Goal: Task Accomplishment & Management: Complete application form

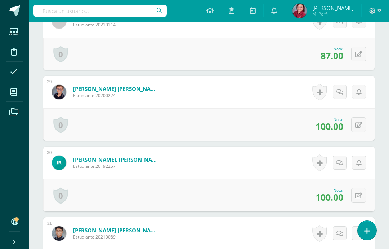
click at [12, 92] on icon at bounding box center [13, 91] width 6 height 7
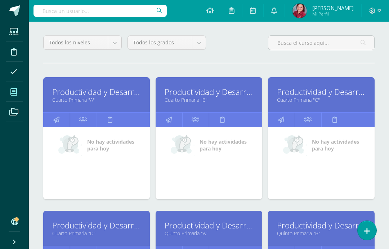
scroll to position [115, 0]
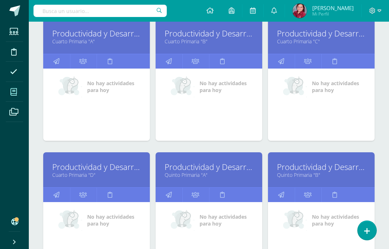
click at [186, 168] on link "Productividad y Desarrollo" at bounding box center [209, 166] width 89 height 11
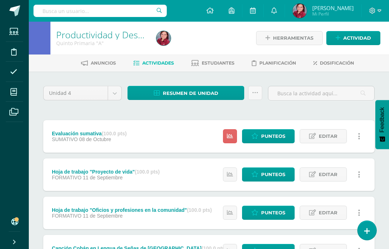
click at [267, 134] on span "Punteos" at bounding box center [273, 135] width 24 height 13
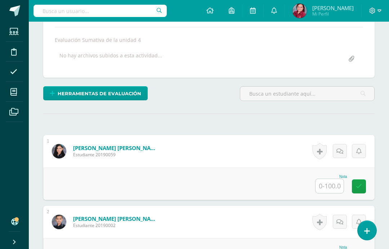
scroll to position [123, 0]
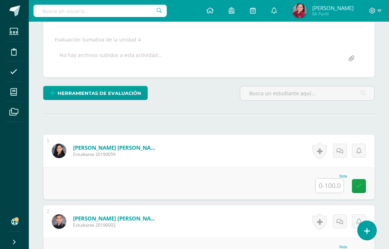
click at [331, 189] on input "text" at bounding box center [330, 185] width 28 height 14
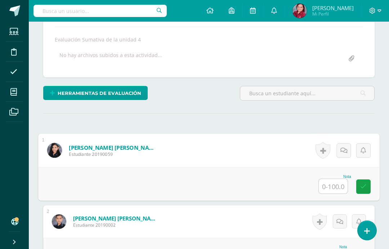
scroll to position [123, 17]
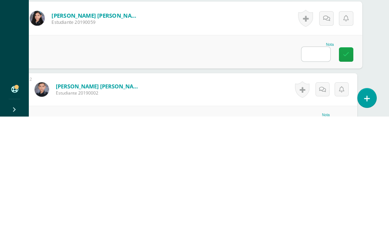
type input "Q"
type input "100"
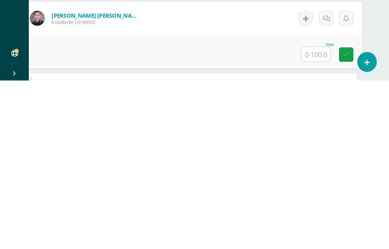
scroll to position [158, 17]
type input "95"
type input "100"
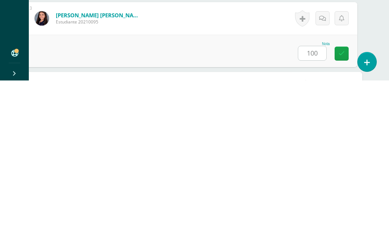
scroll to position [298, 17]
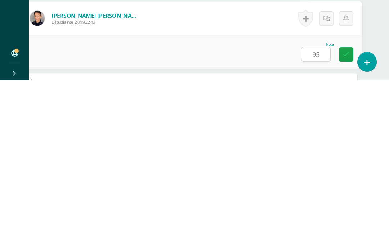
type input "95"
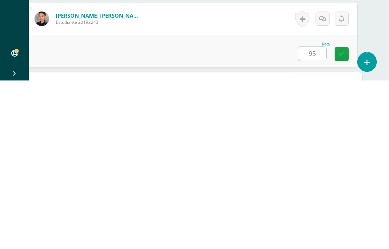
scroll to position [369, 17]
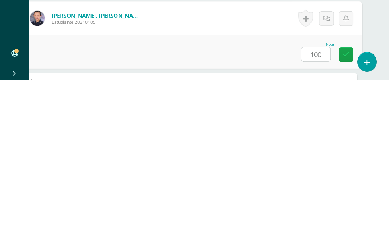
type input "100"
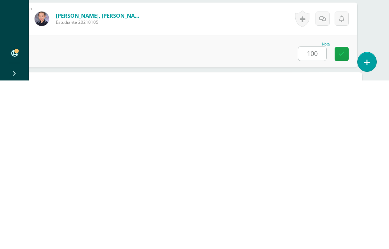
scroll to position [440, 17]
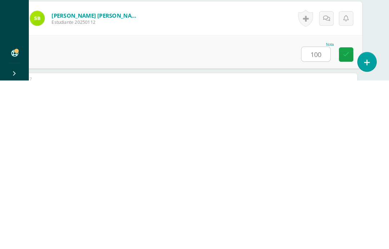
type input "100"
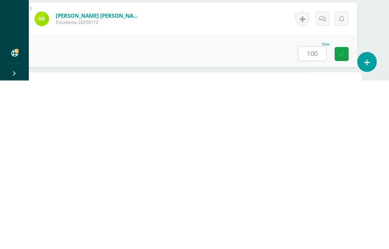
scroll to position [510, 17]
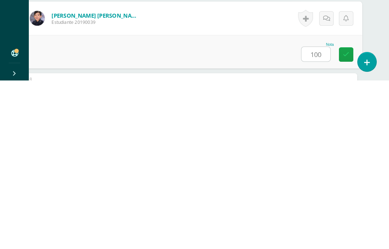
type input "100"
type input "90"
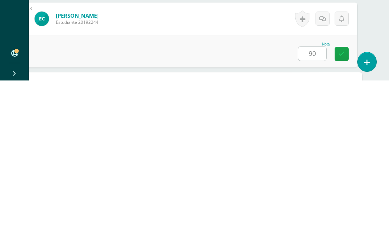
scroll to position [652, 17]
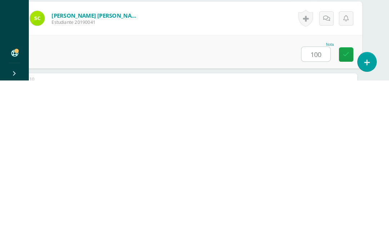
type input "100"
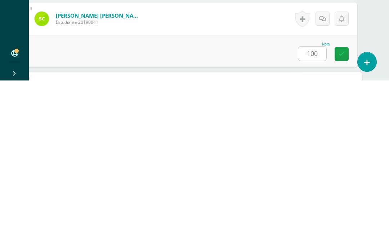
scroll to position [722, 17]
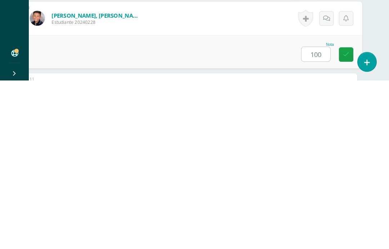
type input "100"
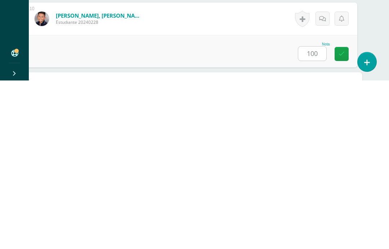
scroll to position [793, 17]
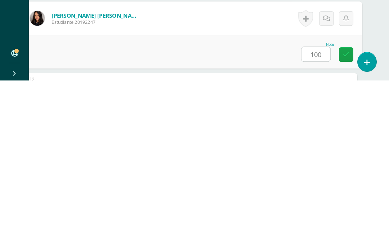
type input "100"
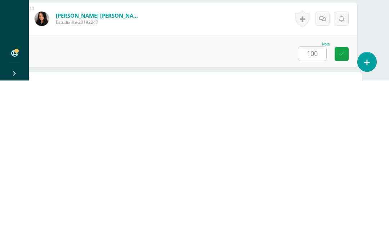
scroll to position [864, 17]
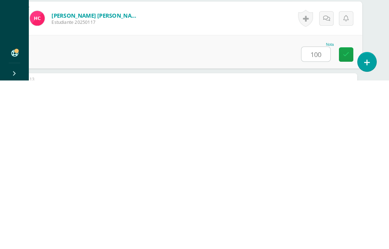
type input "100"
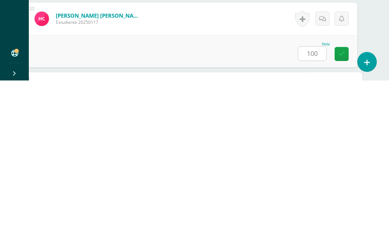
scroll to position [934, 17]
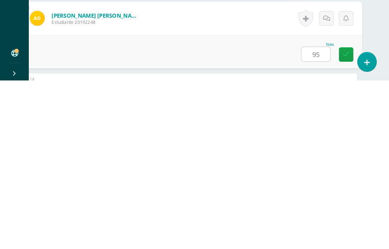
type input "95"
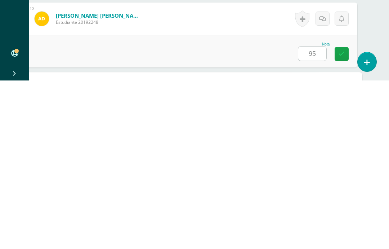
scroll to position [1005, 17]
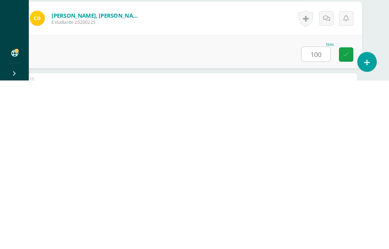
type input "100"
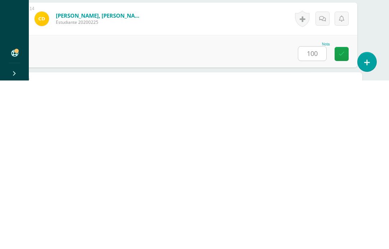
scroll to position [1076, 17]
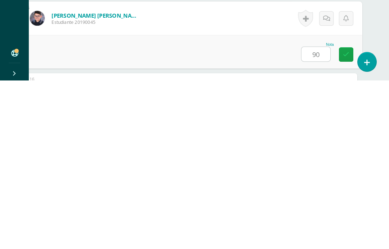
type input "90"
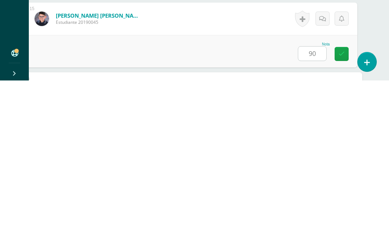
scroll to position [1146, 17]
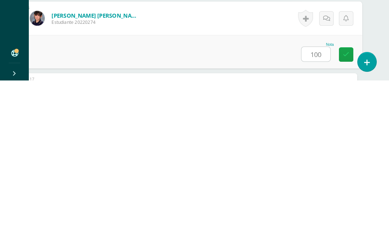
type input "100"
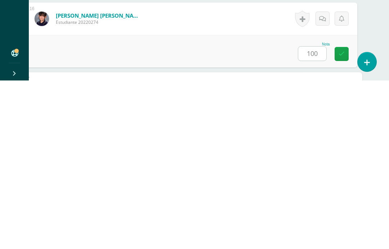
scroll to position [1217, 17]
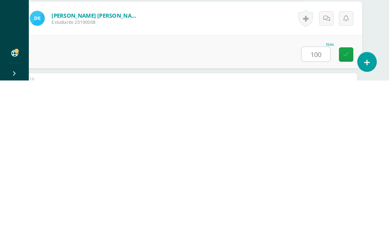
type input "100"
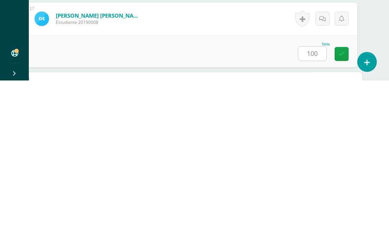
scroll to position [1288, 17]
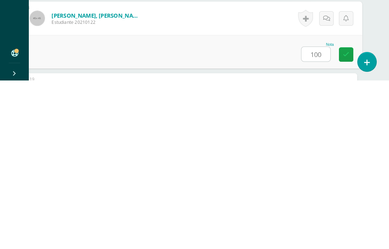
type input "100"
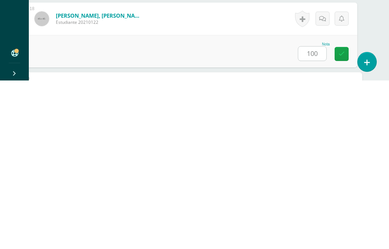
scroll to position [1358, 17]
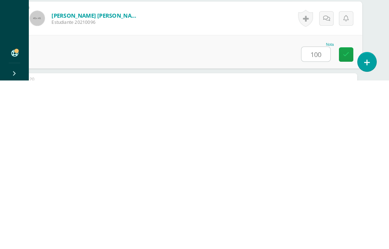
type input "100"
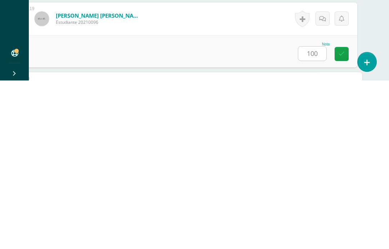
scroll to position [1429, 17]
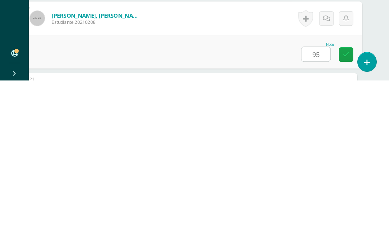
type input "95"
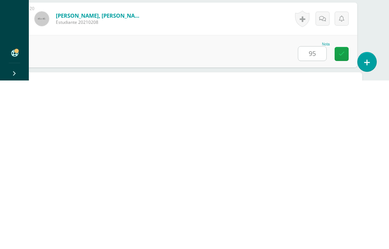
scroll to position [1500, 17]
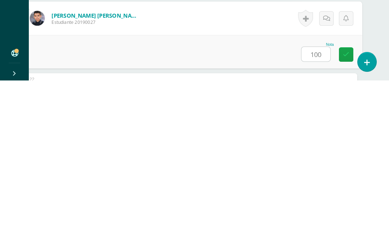
type input "100"
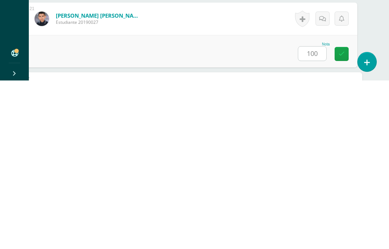
scroll to position [1570, 17]
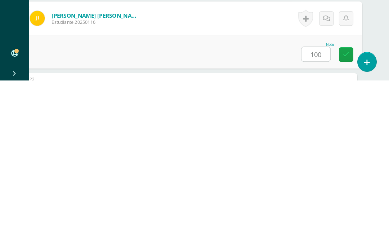
type input "100"
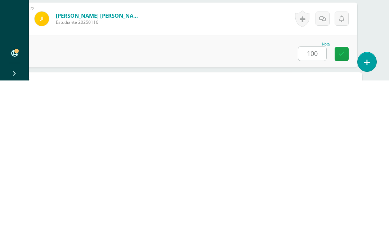
scroll to position [1641, 17]
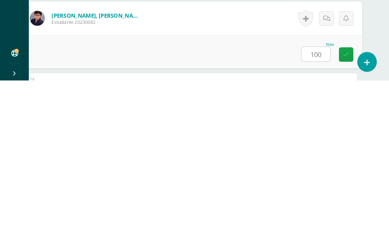
type input "100"
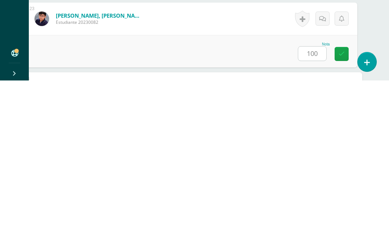
scroll to position [1711, 17]
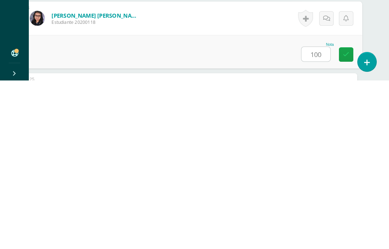
type input "100"
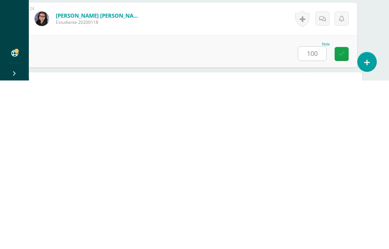
scroll to position [1782, 17]
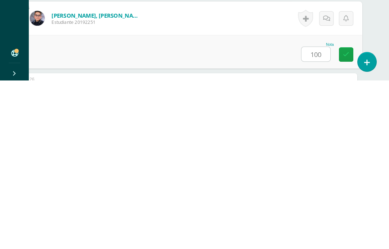
type input "100"
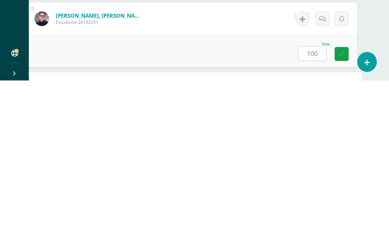
scroll to position [1853, 17]
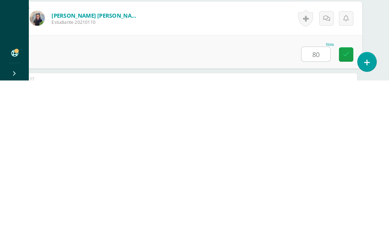
type input "80"
type input "100"
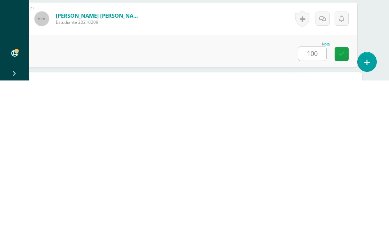
scroll to position [1994, 17]
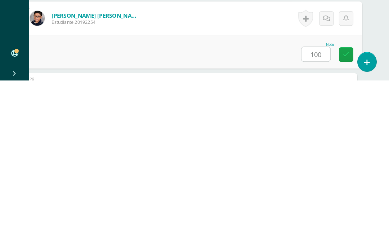
type input "100"
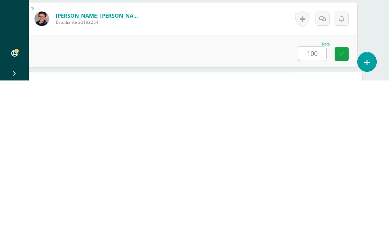
scroll to position [2065, 17]
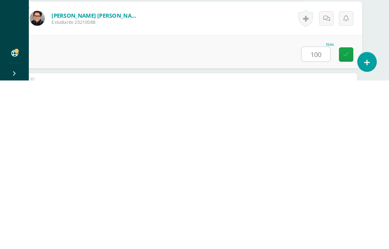
type input "100"
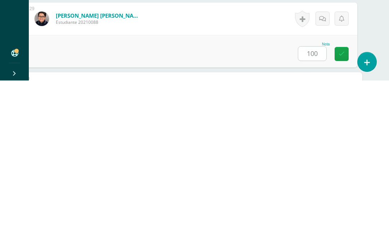
scroll to position [2135, 17]
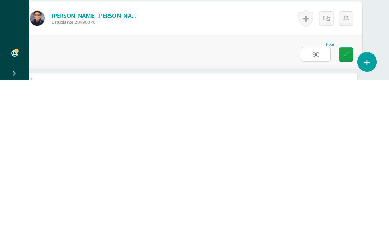
type input "90"
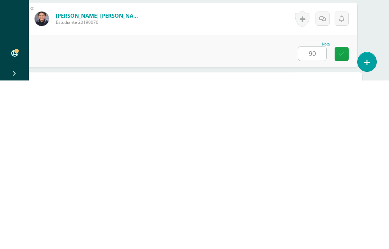
scroll to position [2206, 17]
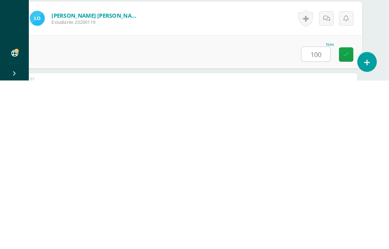
type input "100"
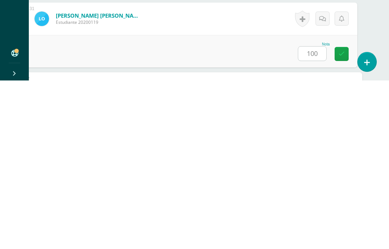
scroll to position [2277, 17]
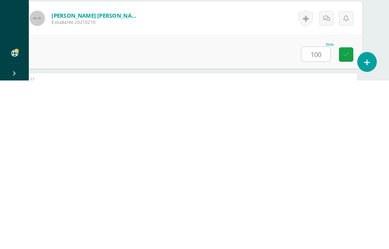
type input "100"
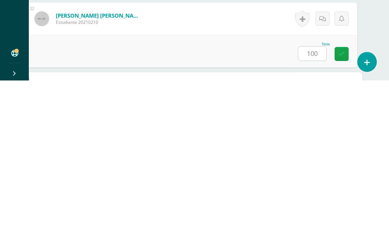
scroll to position [2347, 17]
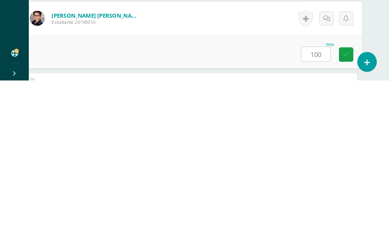
type input "100"
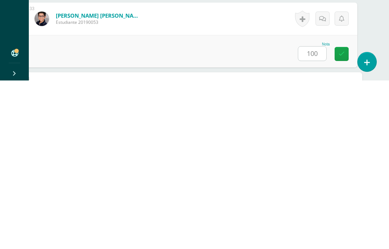
scroll to position [2418, 17]
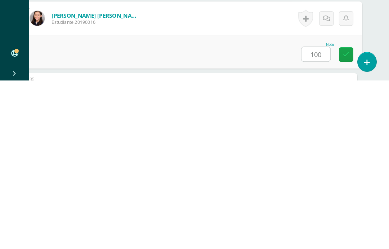
type input "100"
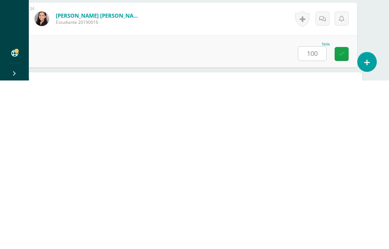
scroll to position [2489, 17]
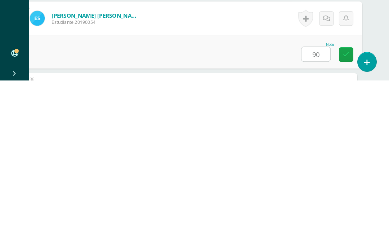
type input "90"
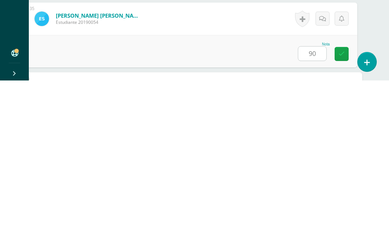
scroll to position [2559, 17]
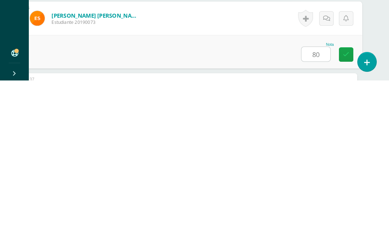
type input "80"
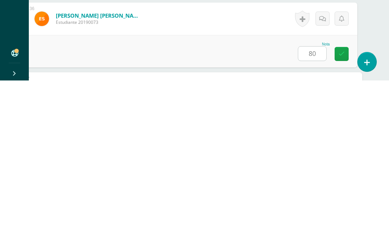
scroll to position [2630, 17]
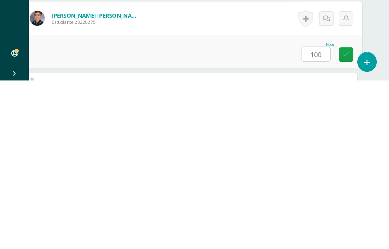
type input "100"
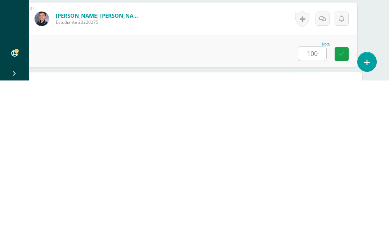
scroll to position [2729, 17]
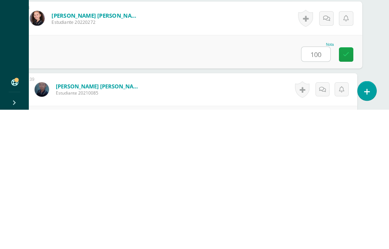
type input "100"
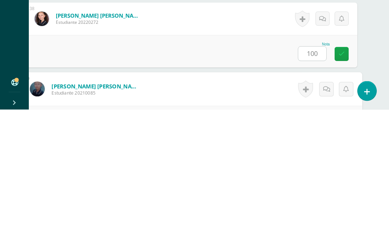
scroll to position [2800, 17]
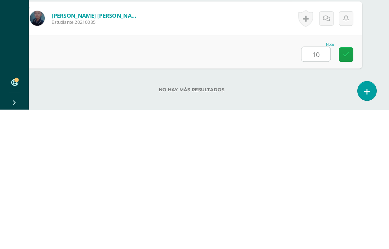
type input "100"
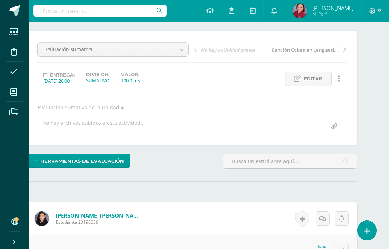
scroll to position [0, 17]
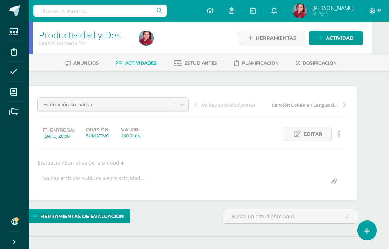
click at [67, 214] on span "Herramientas de evaluación" at bounding box center [82, 215] width 84 height 13
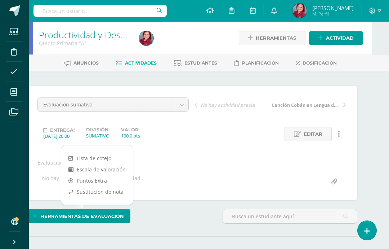
click at [75, 191] on link "Sustitución de nota" at bounding box center [97, 191] width 72 height 11
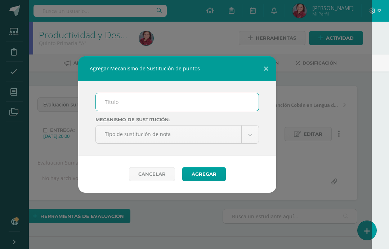
click at [109, 101] on input "text" at bounding box center [177, 102] width 163 height 18
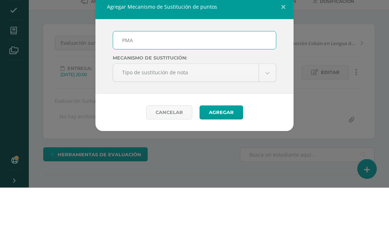
type input "PMA"
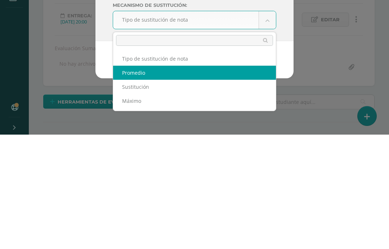
select select "average"
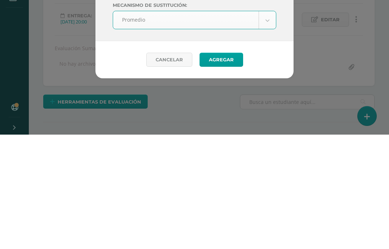
click at [227, 167] on button "Agregar" at bounding box center [222, 174] width 44 height 14
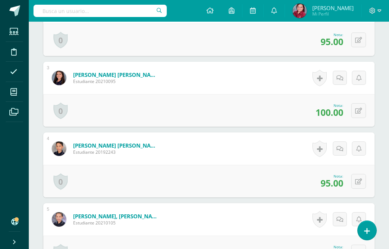
scroll to position [366, 0]
click at [355, 181] on button at bounding box center [358, 180] width 15 height 15
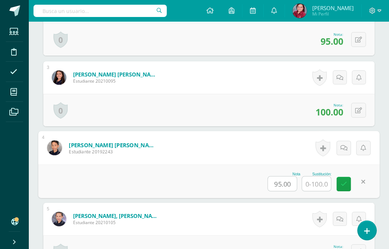
click at [318, 185] on input "text" at bounding box center [316, 183] width 29 height 14
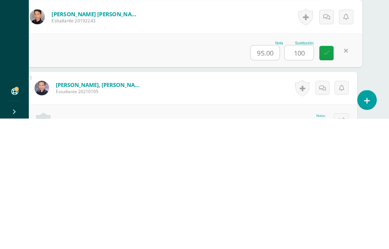
type input "100"
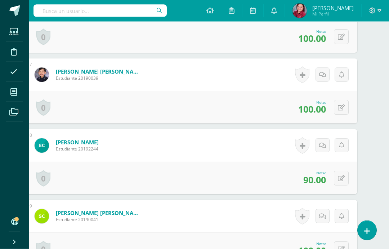
scroll to position [660, 17]
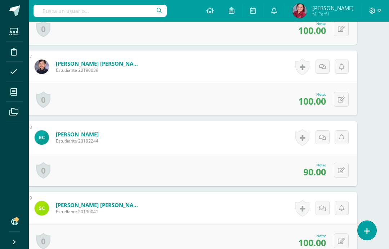
click at [342, 166] on button at bounding box center [341, 170] width 15 height 15
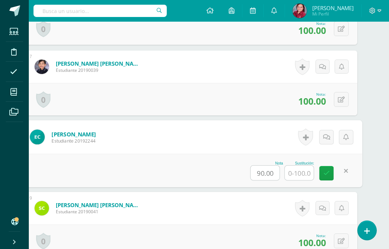
click at [301, 174] on input "text" at bounding box center [299, 172] width 29 height 14
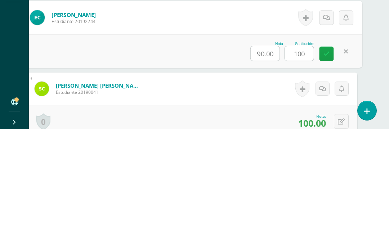
type input "100"
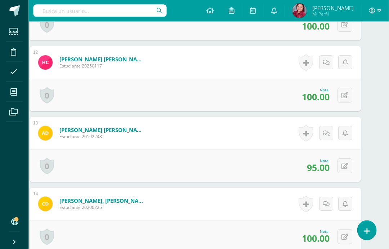
scroll to position [1030, 12]
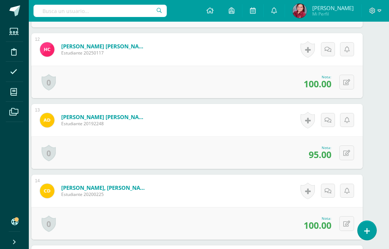
click at [348, 152] on icon at bounding box center [347, 153] width 7 height 6
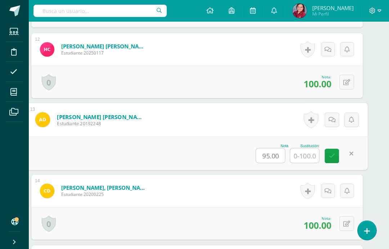
click at [306, 156] on input "text" at bounding box center [305, 155] width 29 height 14
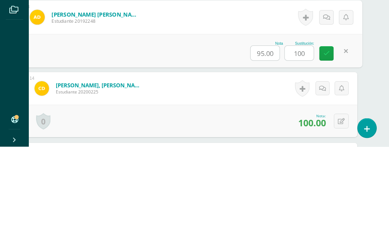
type input "100"
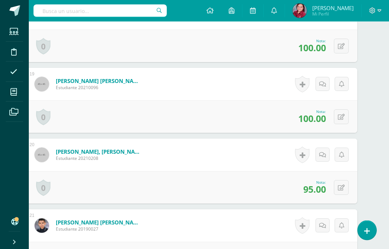
scroll to position [1511, 17]
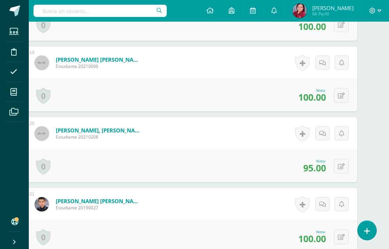
click at [345, 168] on button at bounding box center [341, 166] width 15 height 15
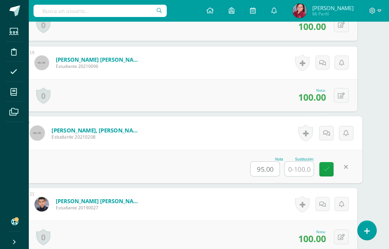
click at [304, 167] on input "text" at bounding box center [299, 168] width 29 height 14
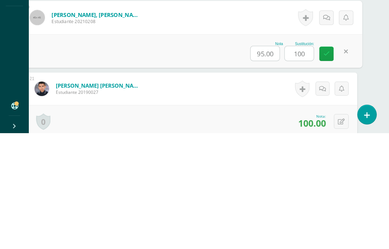
type input "100"
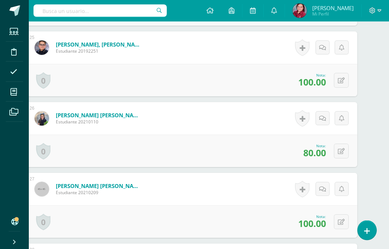
scroll to position [1957, 17]
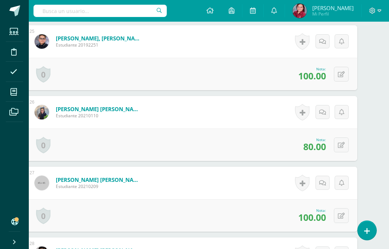
click at [345, 144] on icon at bounding box center [341, 145] width 7 height 6
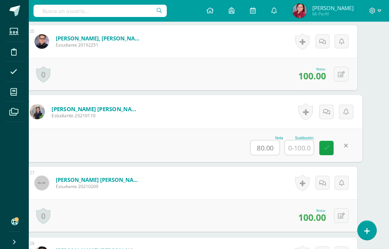
click at [305, 148] on input "text" at bounding box center [299, 147] width 29 height 14
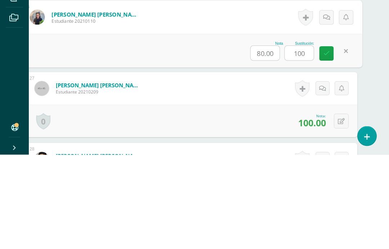
type input "100"
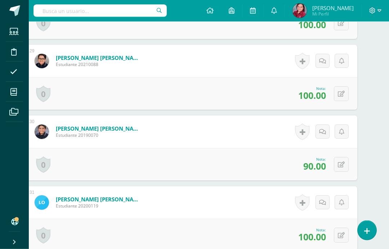
scroll to position [2220, 17]
click at [343, 164] on icon at bounding box center [341, 164] width 7 height 6
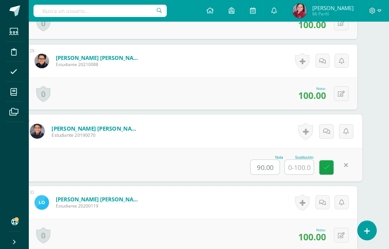
click at [297, 166] on input "text" at bounding box center [299, 167] width 29 height 14
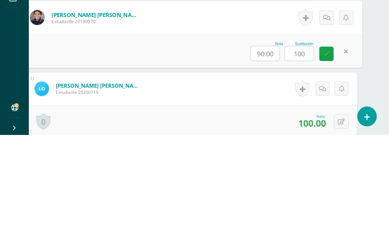
type input "100"
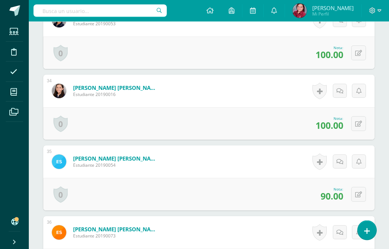
scroll to position [2544, 0]
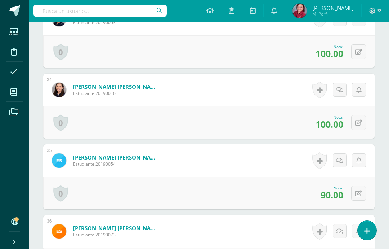
click at [360, 193] on icon at bounding box center [358, 193] width 7 height 6
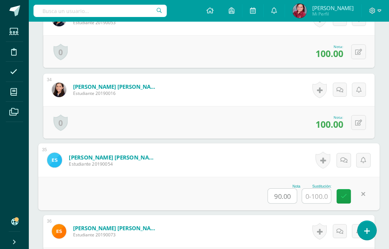
click at [316, 198] on input "text" at bounding box center [316, 196] width 29 height 14
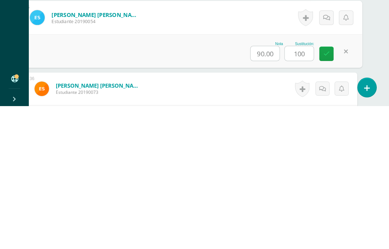
type input "100"
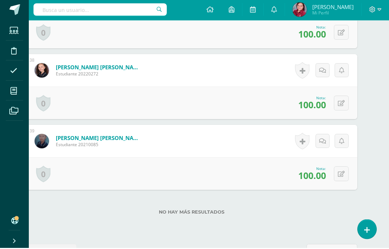
scroll to position [2844, 17]
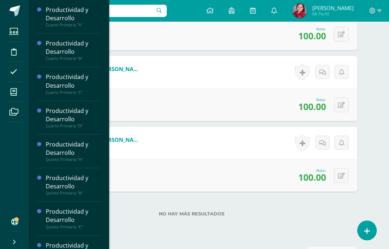
click at [15, 89] on icon at bounding box center [13, 91] width 6 height 7
